Goal: Find specific page/section: Find specific page/section

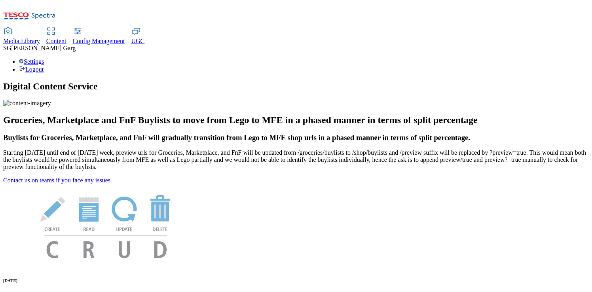
click at [66, 38] on span "Content" at bounding box center [56, 41] width 20 height 7
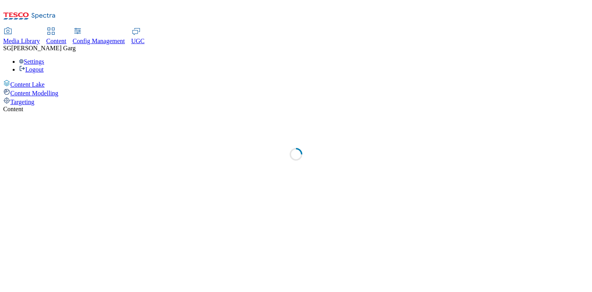
select select "group-comms"
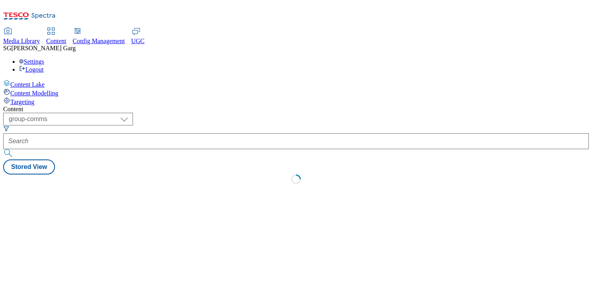
click at [34, 98] on span "Targeting" at bounding box center [22, 101] width 24 height 7
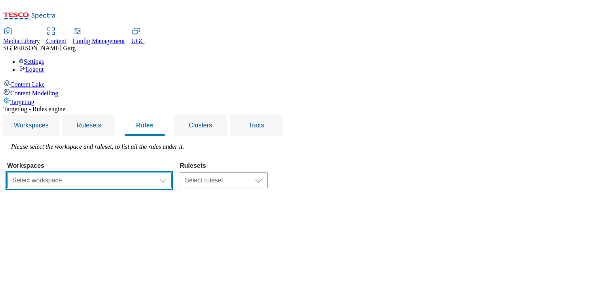
click at [172, 172] on select "Select workspace Test Targeting_28th_August_Sanity test 20th march Test_Sanity_…" at bounding box center [89, 180] width 165 height 16
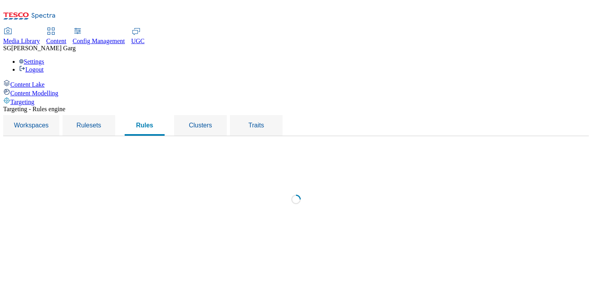
select select "f510054f-adaa-4692-b570-80fa3897127a"
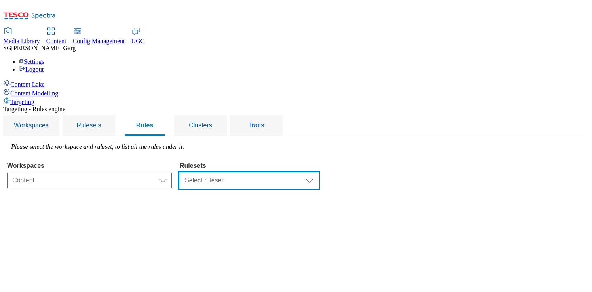
click at [318, 172] on select "Select ruleset CZ TEST HU ROI SK UK clubcard-roi clubcard-website customer-enga…" at bounding box center [249, 180] width 138 height 16
select select "7f9e739d-6abb-424f-b94f-4b375a3fe6e0"
click at [279, 172] on select "Select ruleset CZ TEST HU ROI SK UK clubcard-roi clubcard-website customer-enga…" at bounding box center [249, 180] width 138 height 16
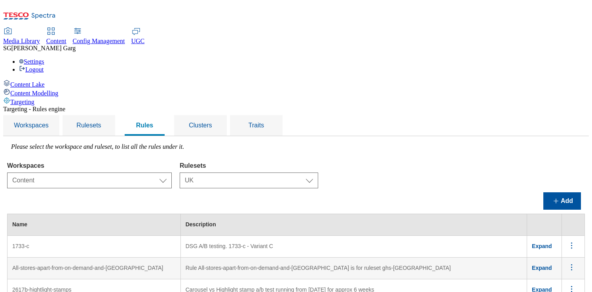
scroll to position [2499, 0]
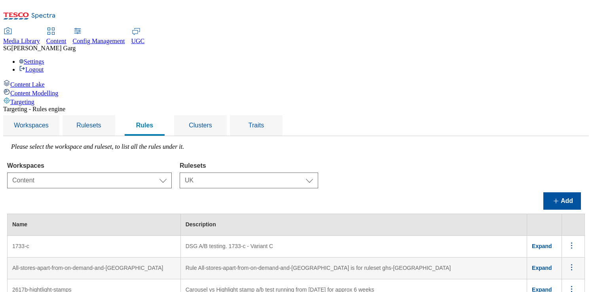
scroll to position [4949, 0]
